Goal: Information Seeking & Learning: Learn about a topic

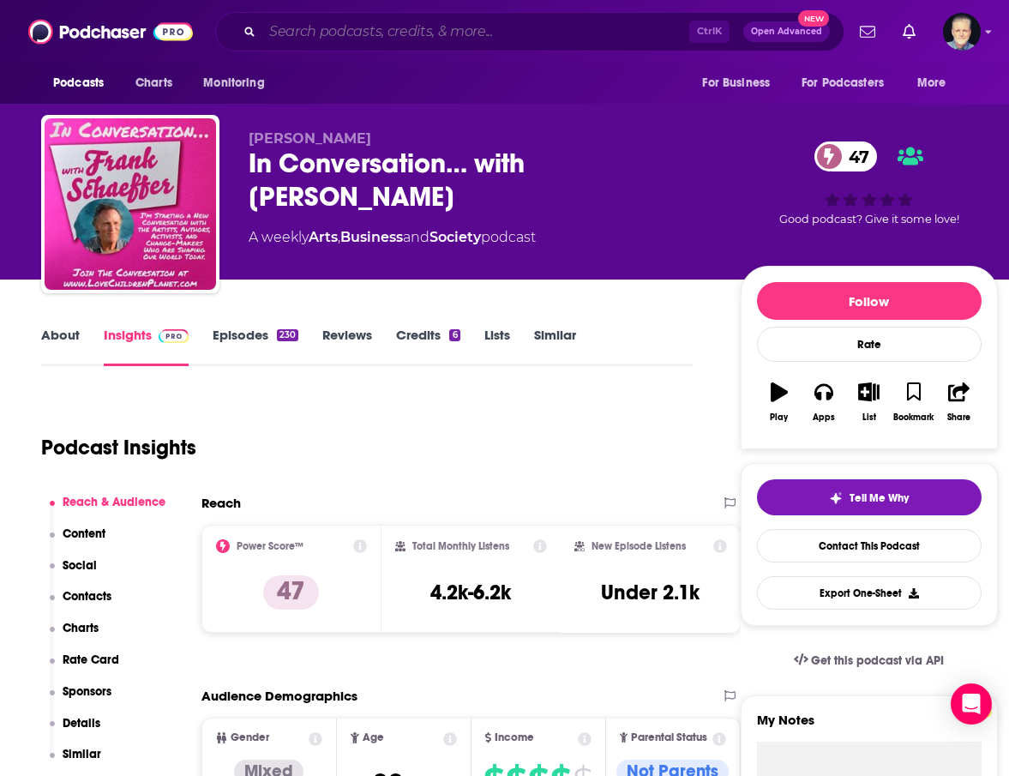
click at [408, 29] on input "Search podcasts, credits, & more..." at bounding box center [475, 31] width 427 height 27
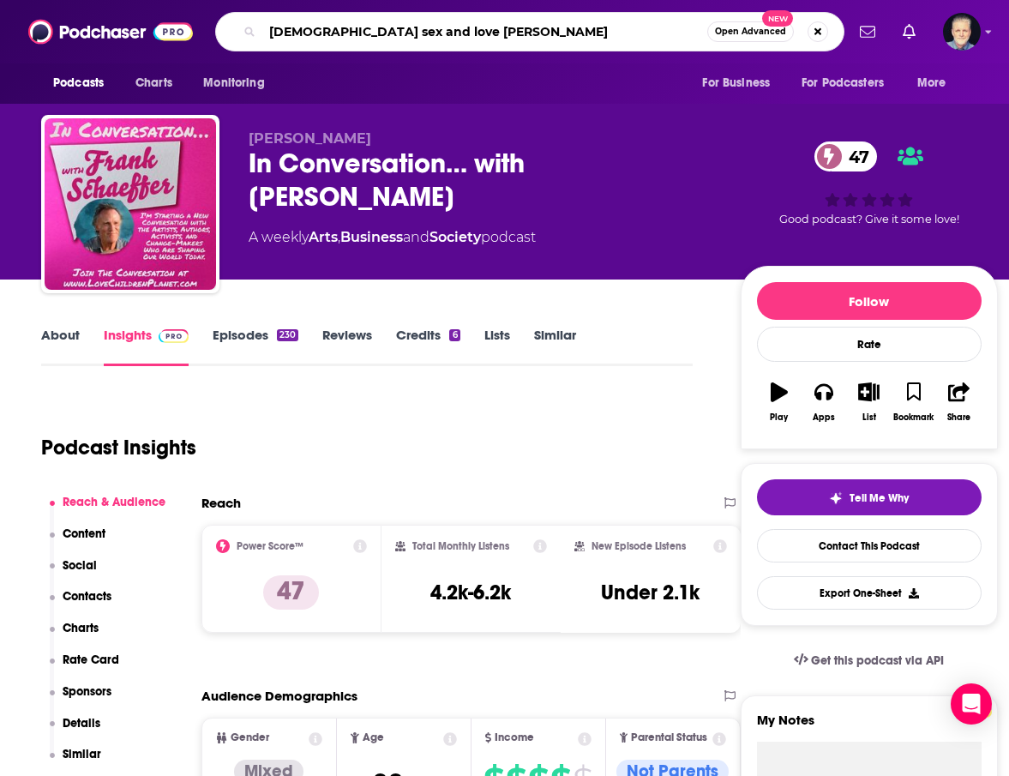
type input "[DEMOGRAPHIC_DATA] sex and love podcast"
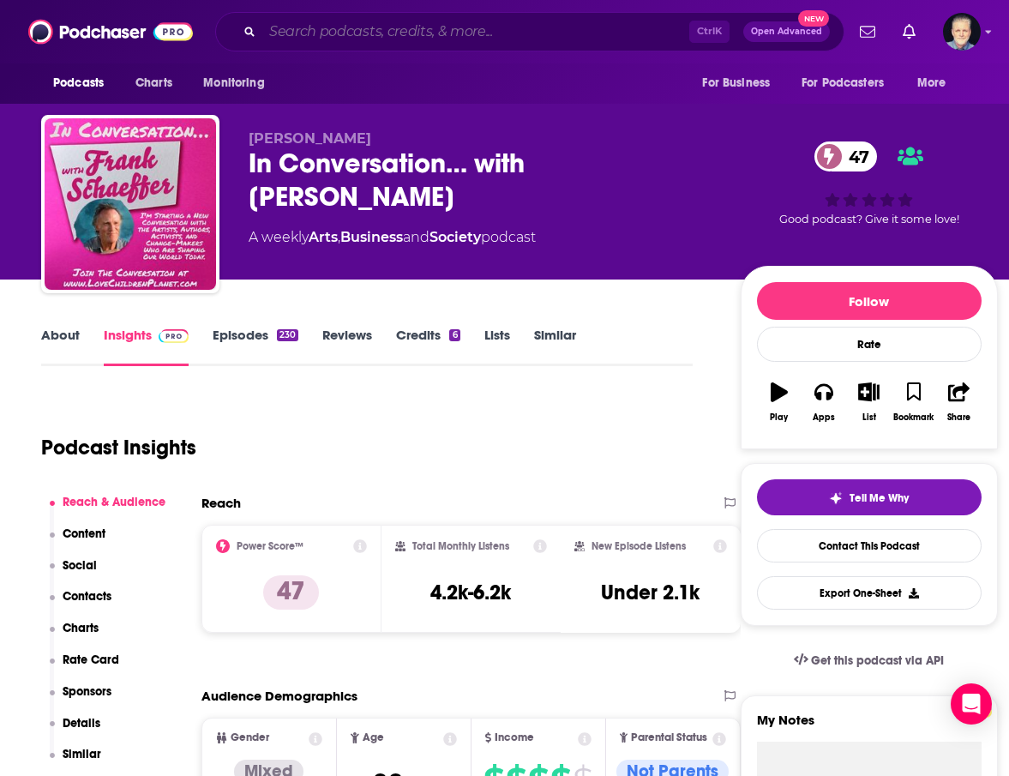
click at [482, 27] on input "Search podcasts, credits, & more..." at bounding box center [475, 31] width 427 height 27
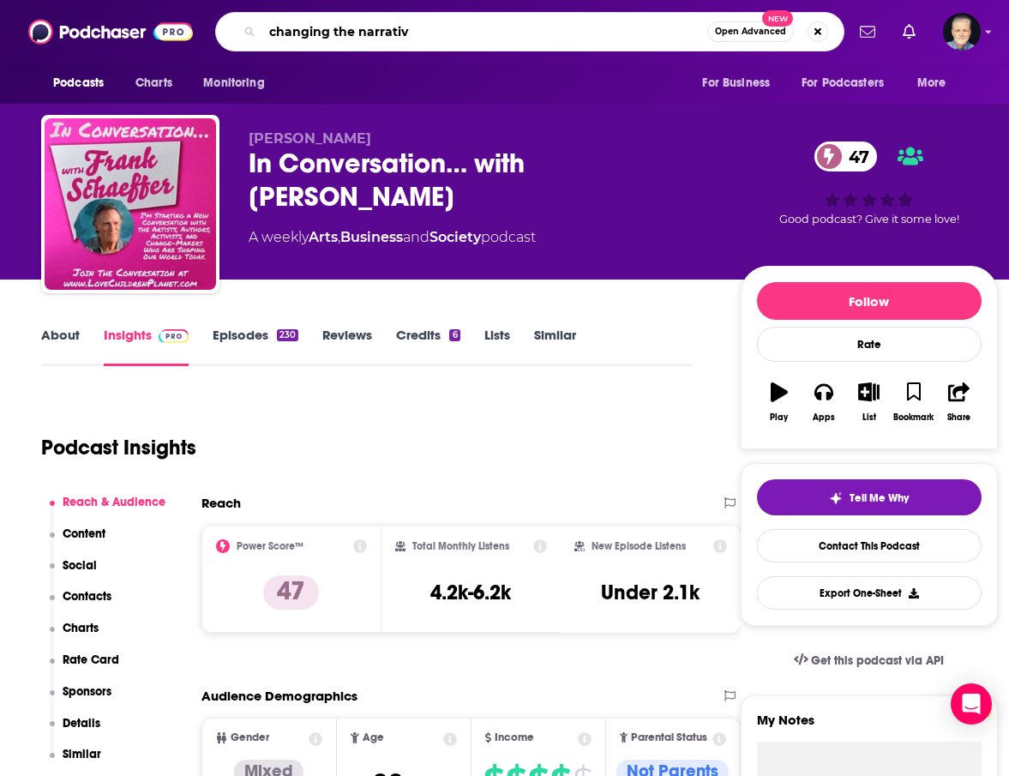
type input "changing the narrative"
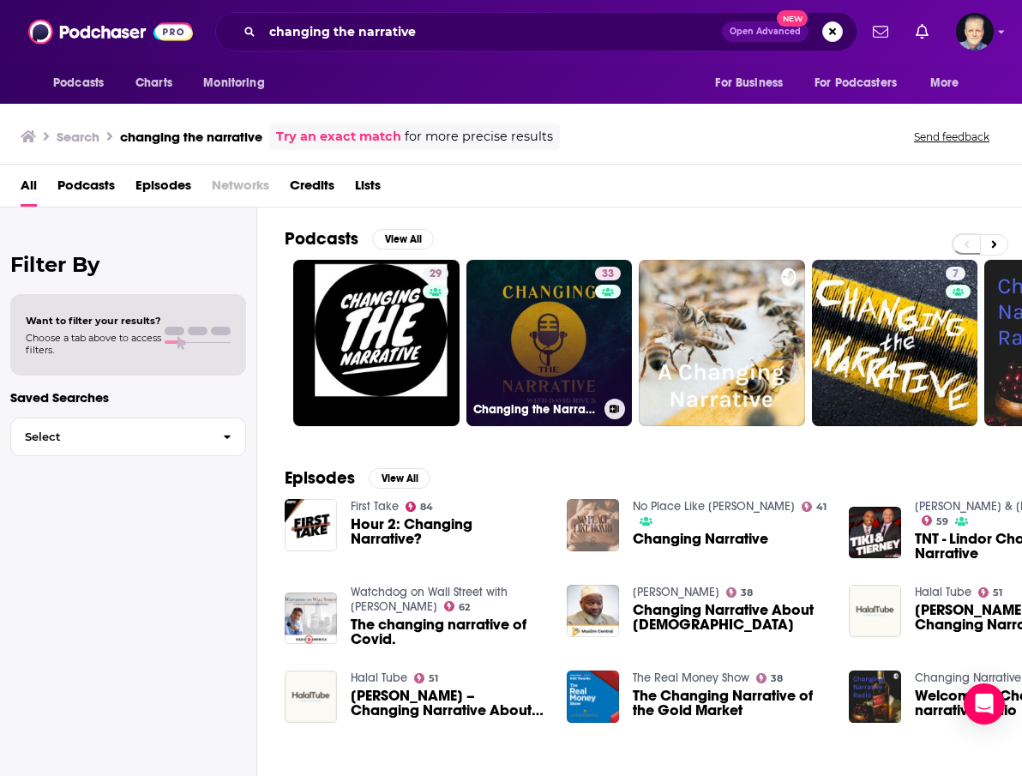
click at [546, 319] on link "33 Changing the Narrative with [PERSON_NAME]" at bounding box center [549, 343] width 166 height 166
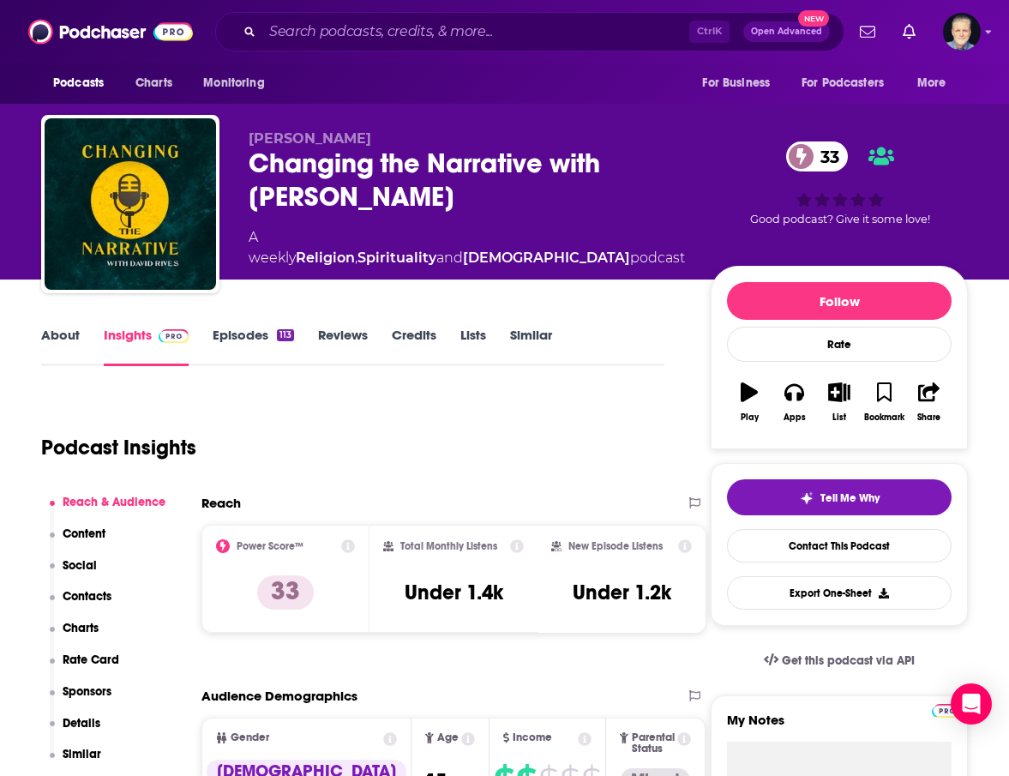
click at [246, 335] on link "Episodes 113" at bounding box center [253, 346] width 81 height 39
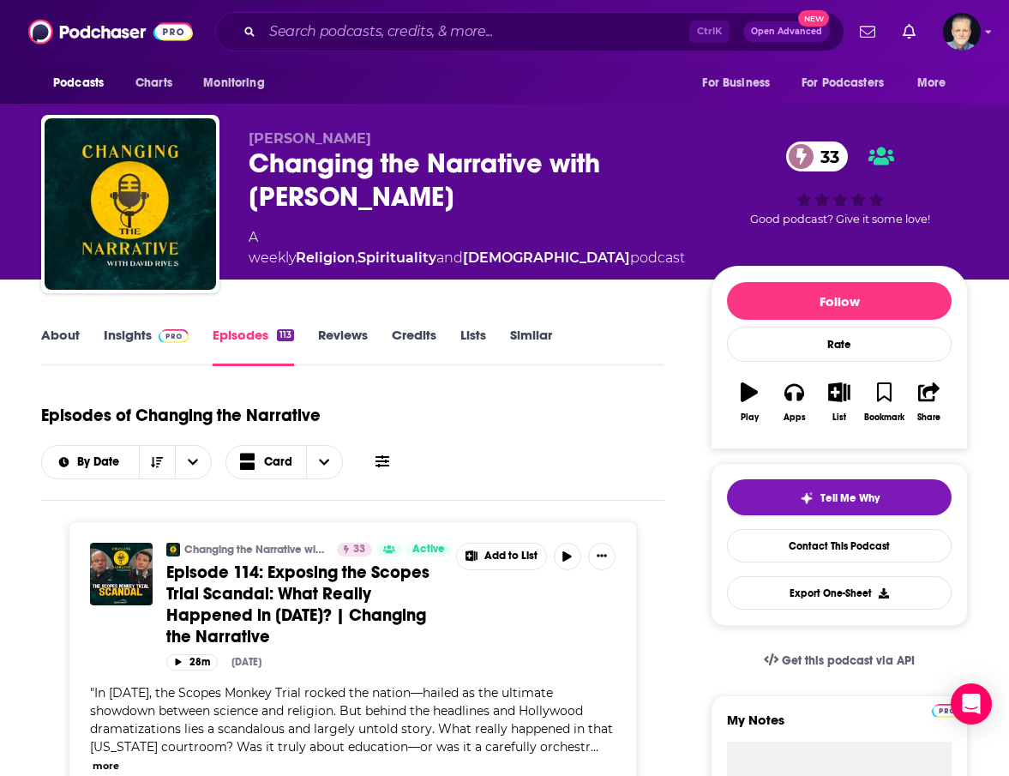
click at [125, 334] on link "Insights" at bounding box center [146, 346] width 85 height 39
